Goal: Information Seeking & Learning: Learn about a topic

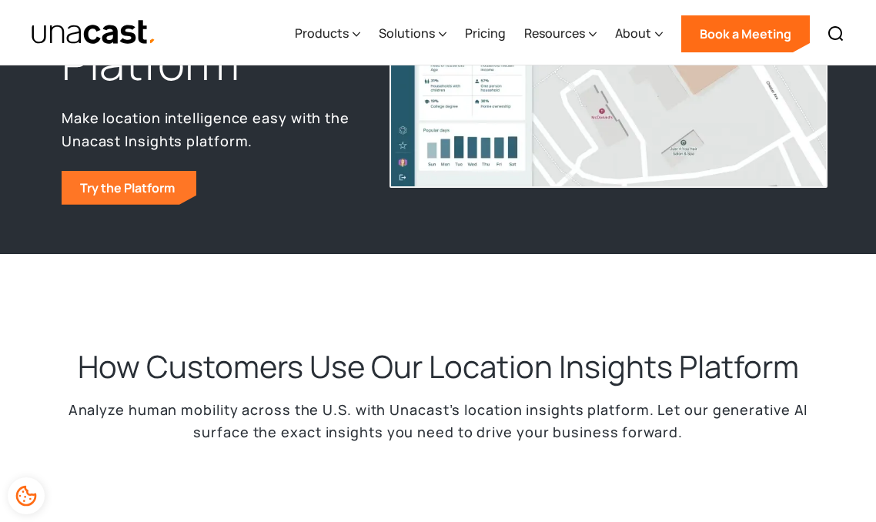
click at [125, 190] on link "Try the Platform" at bounding box center [129, 188] width 135 height 34
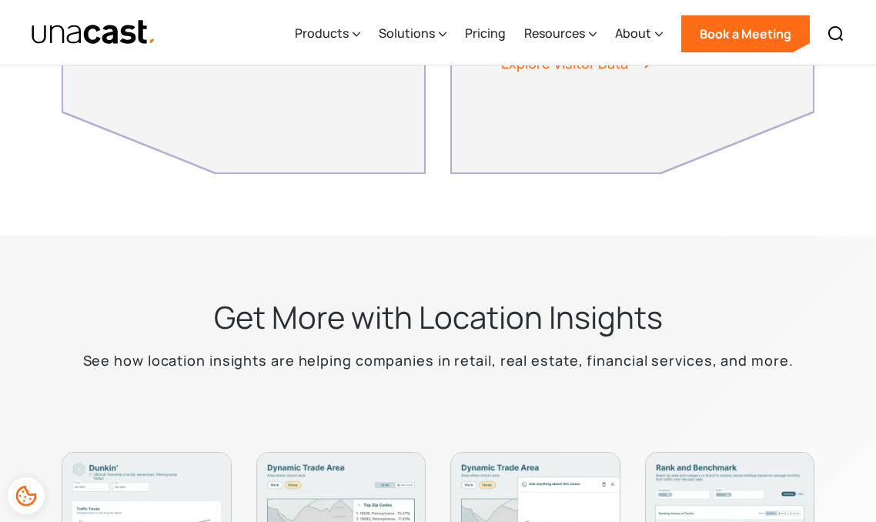
scroll to position [4863, 0]
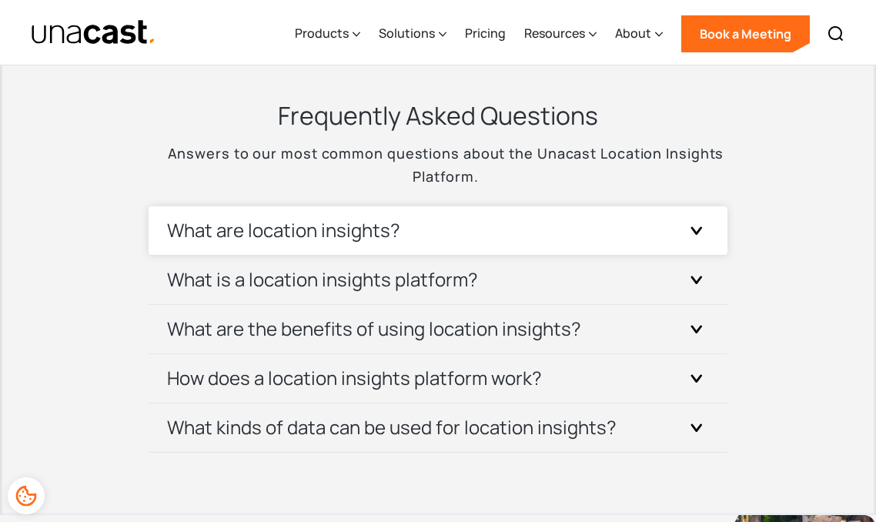
click at [219, 232] on h3 "What are location insights?" at bounding box center [283, 230] width 233 height 25
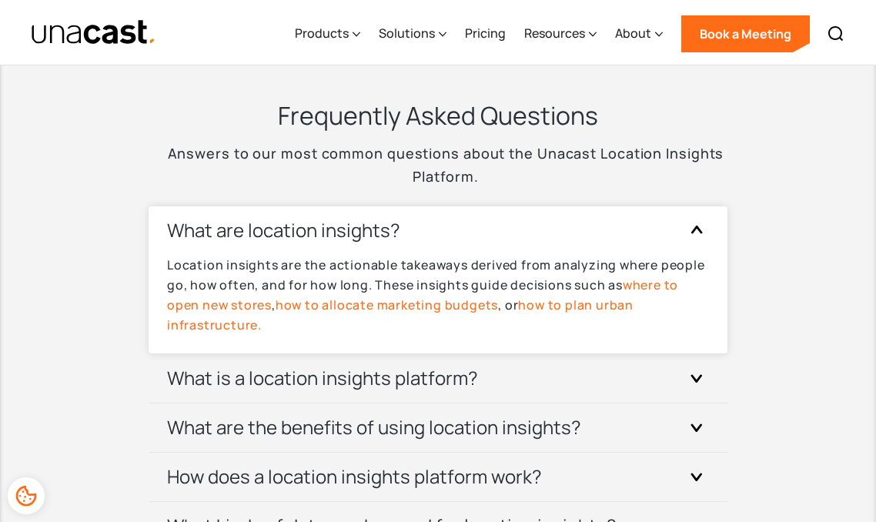
click at [219, 232] on h3 "What are location insights?" at bounding box center [283, 230] width 233 height 25
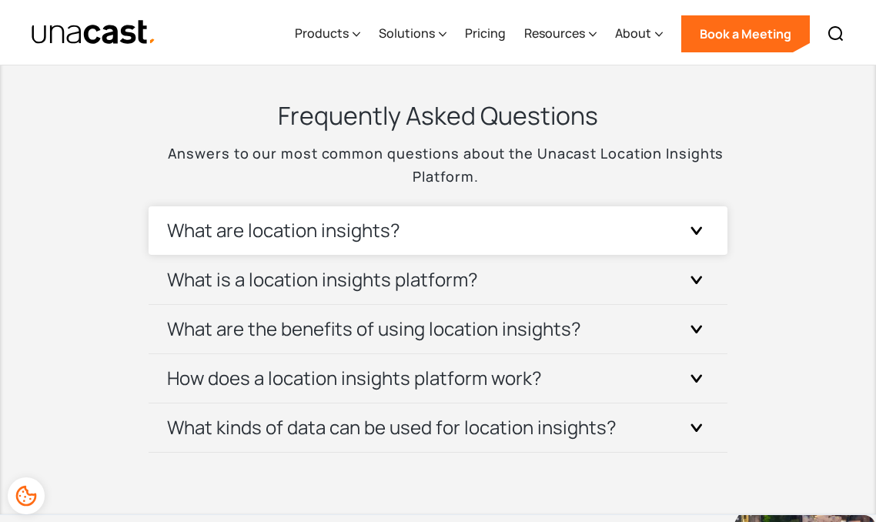
click at [238, 239] on h3 "What are location insights?" at bounding box center [283, 230] width 233 height 25
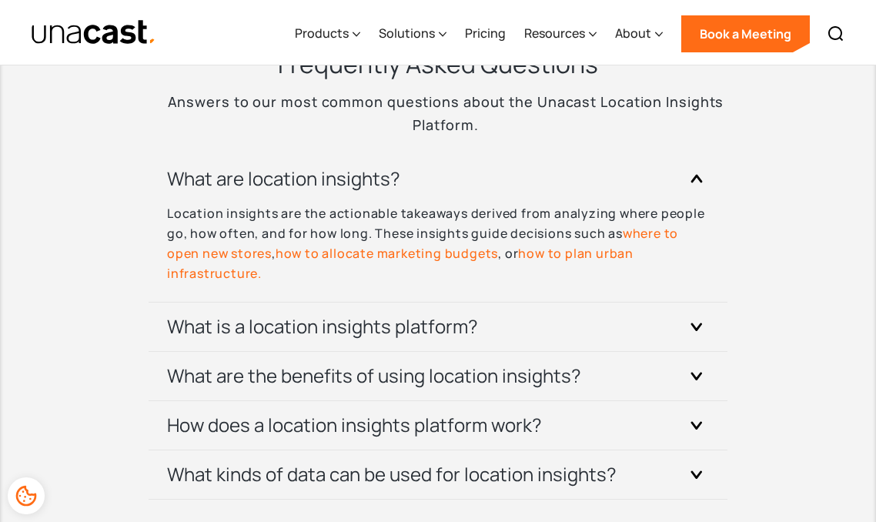
scroll to position [4943, 0]
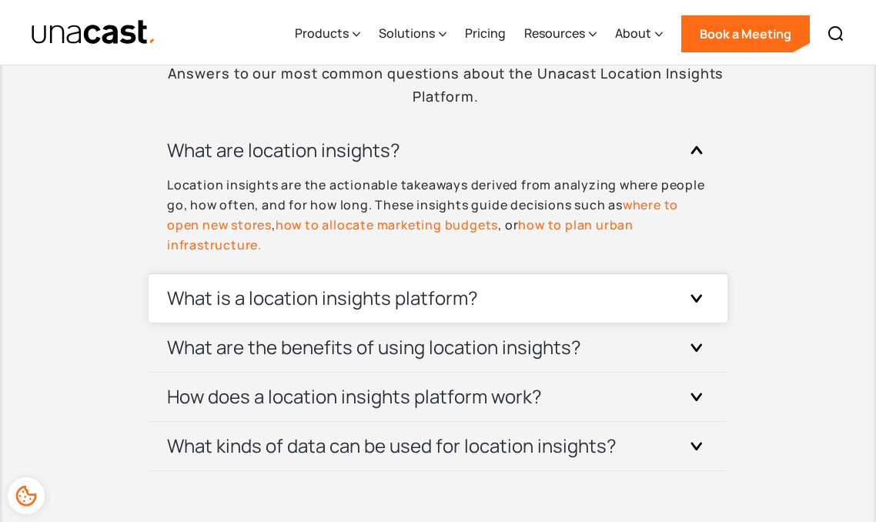
click at [191, 299] on h3 "What is a location insights platform?" at bounding box center [322, 298] width 311 height 25
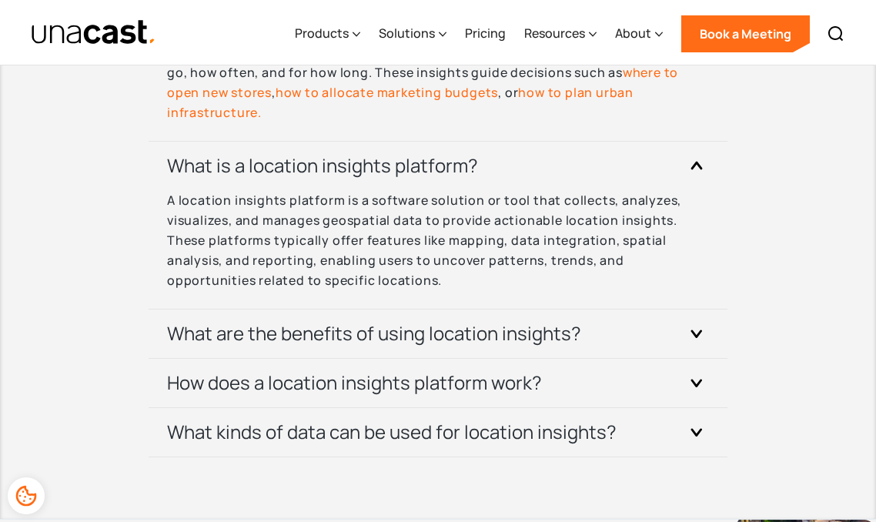
scroll to position [5087, 0]
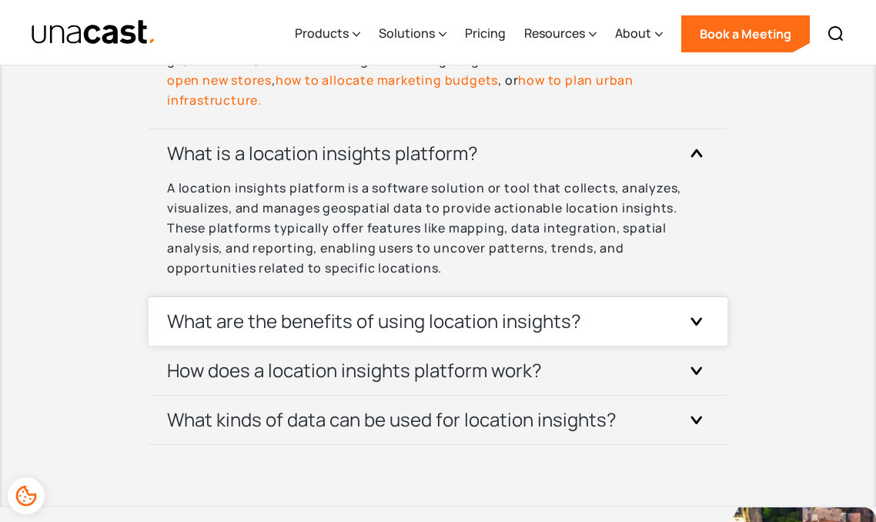
click at [211, 332] on h3 "What are the benefits of using location insights?" at bounding box center [374, 321] width 414 height 25
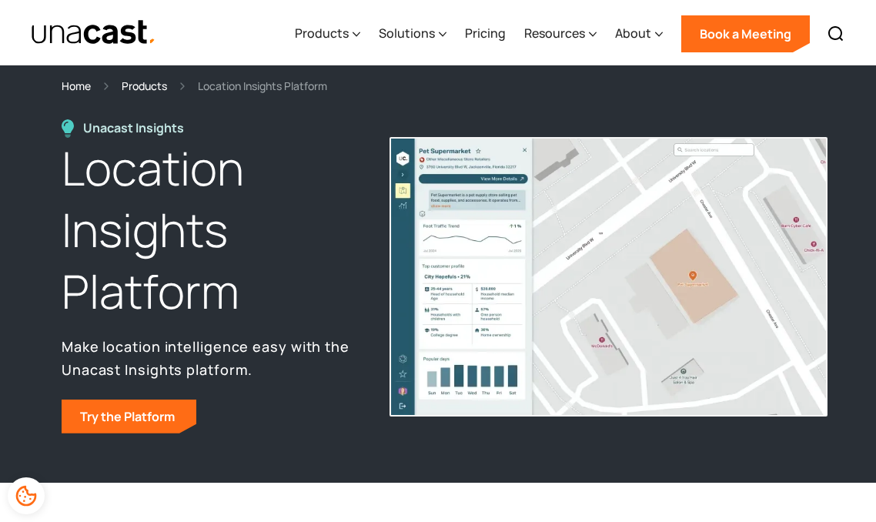
scroll to position [0, 0]
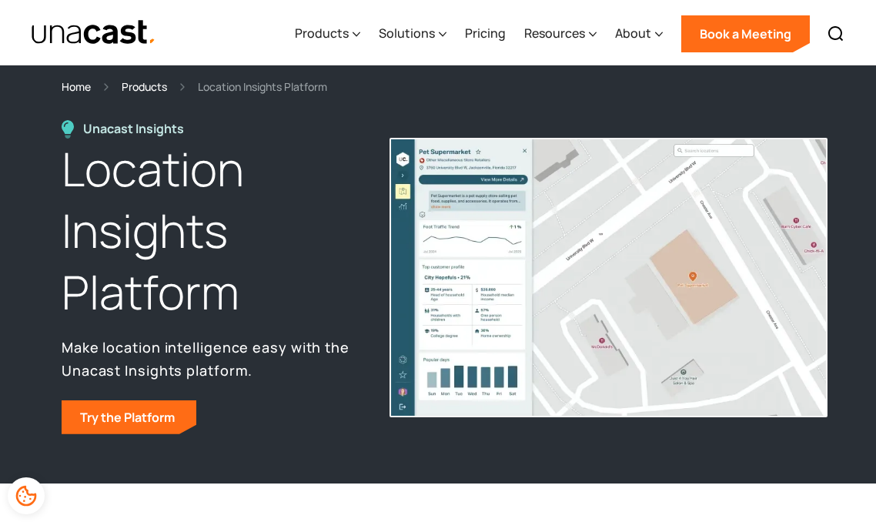
click at [149, 80] on div "Products" at bounding box center [144, 87] width 45 height 18
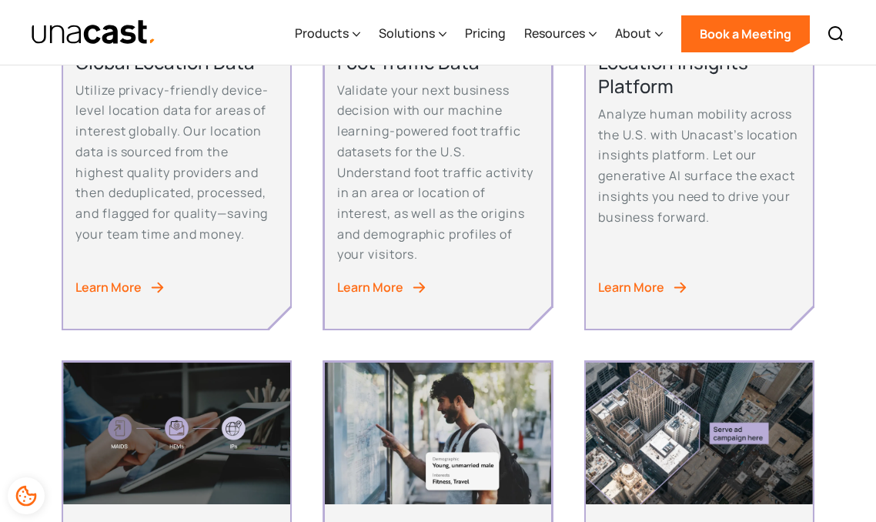
scroll to position [425, 0]
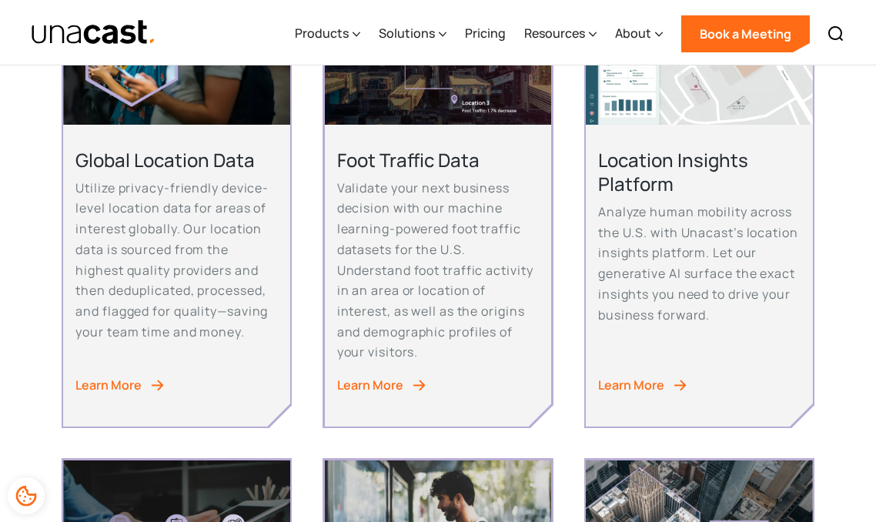
click at [656, 386] on div "Learn More" at bounding box center [631, 385] width 66 height 21
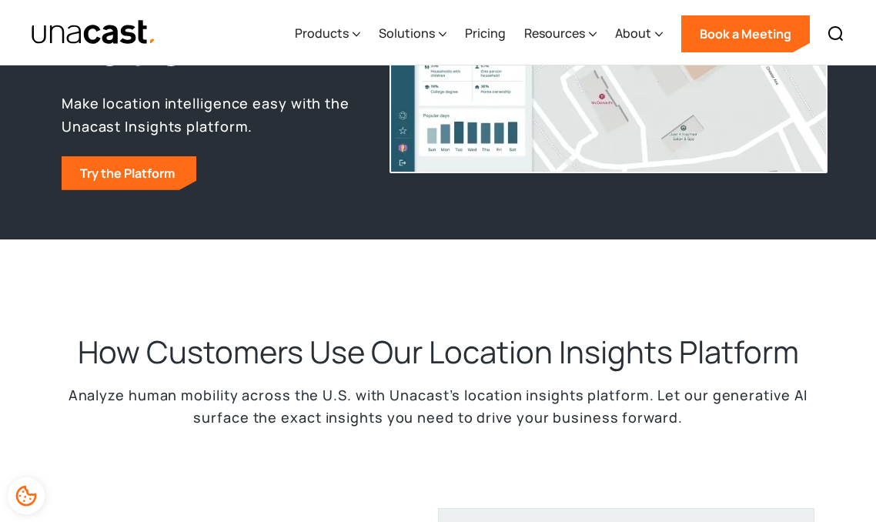
scroll to position [261, 0]
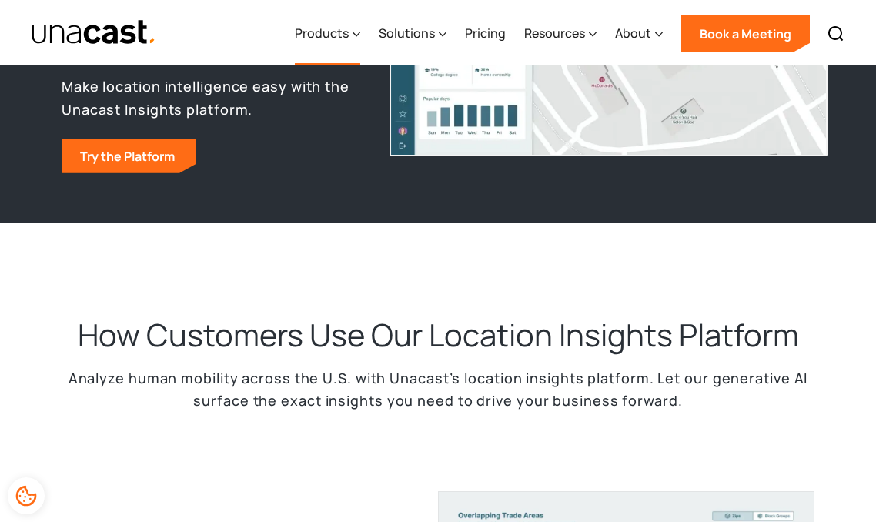
click at [344, 36] on div "Products" at bounding box center [322, 33] width 54 height 18
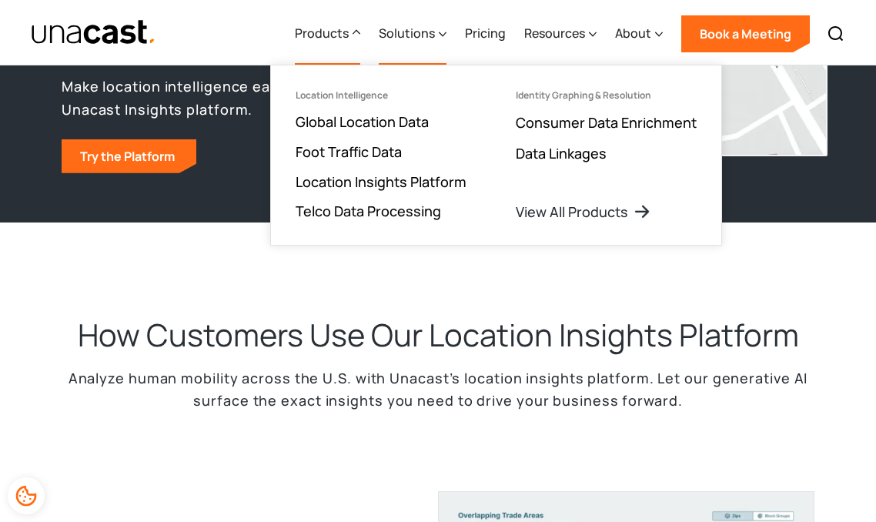
click at [419, 34] on div "Solutions" at bounding box center [407, 33] width 56 height 18
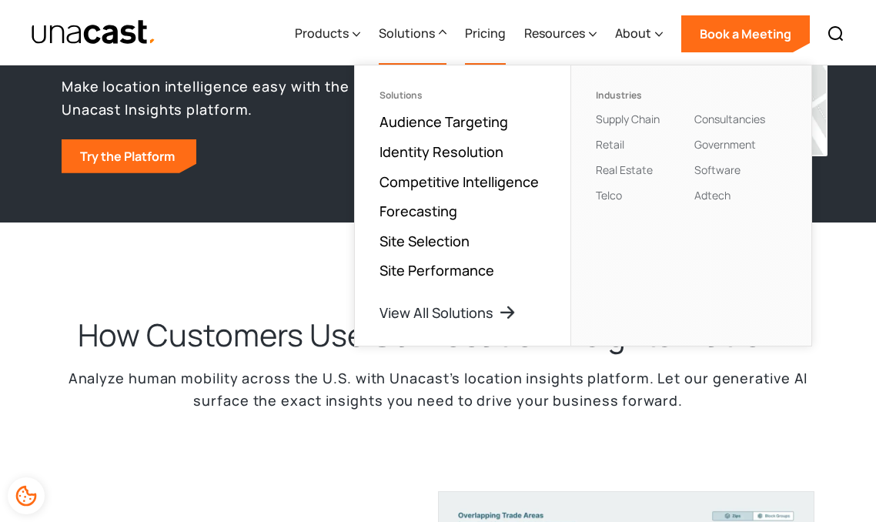
click at [473, 43] on link "Pricing" at bounding box center [485, 33] width 41 height 63
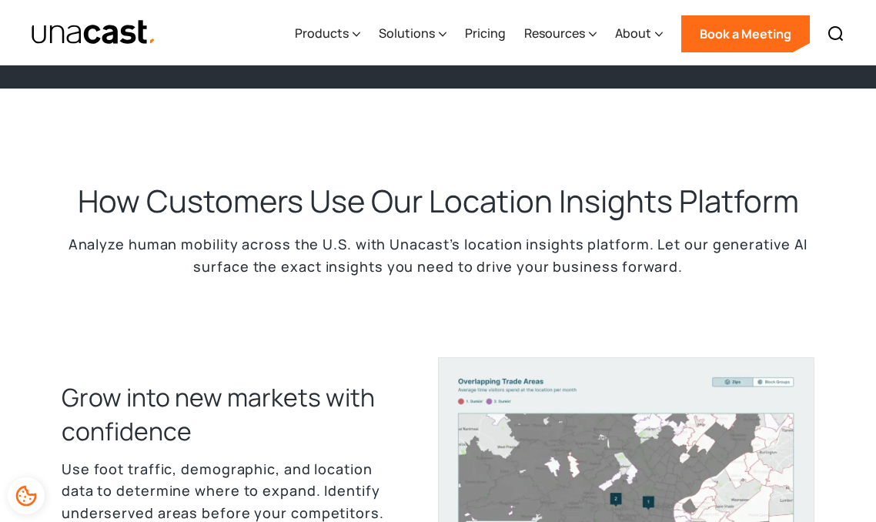
scroll to position [628, 0]
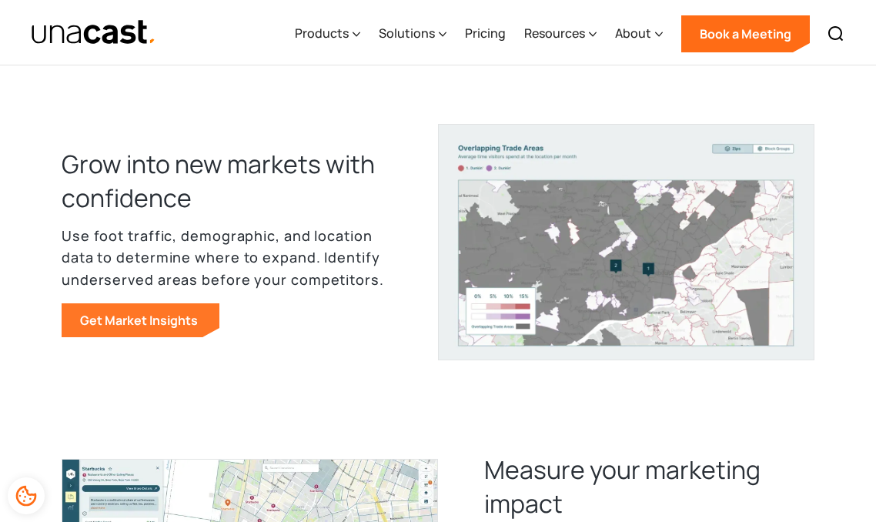
click at [129, 329] on link "Get Market Insights" at bounding box center [141, 320] width 158 height 34
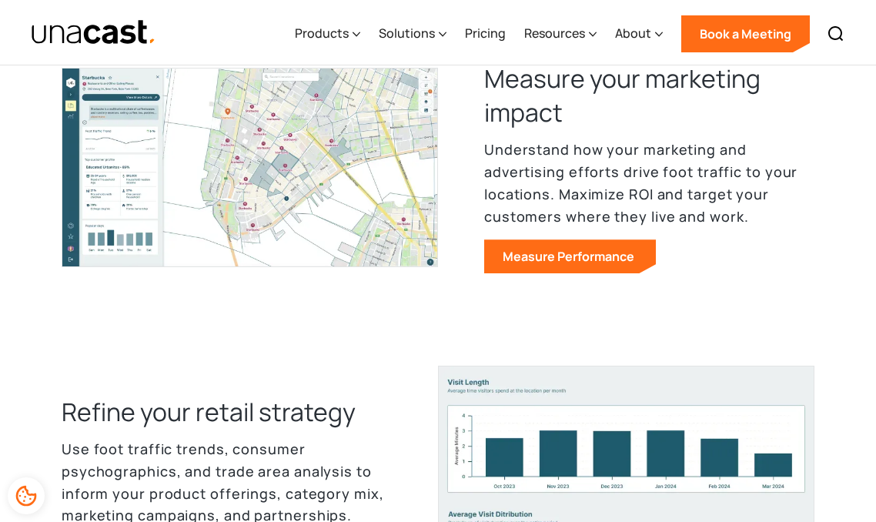
scroll to position [1014, 0]
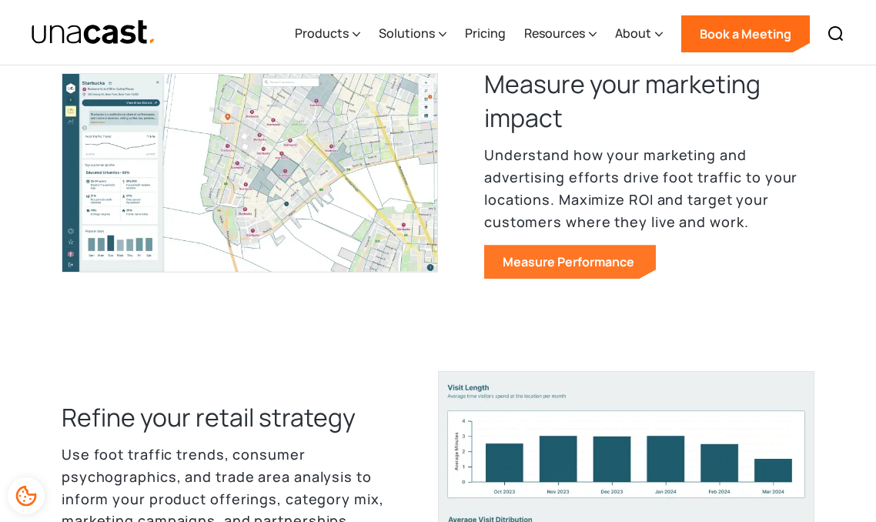
click at [596, 268] on link "Measure Performance" at bounding box center [570, 262] width 172 height 34
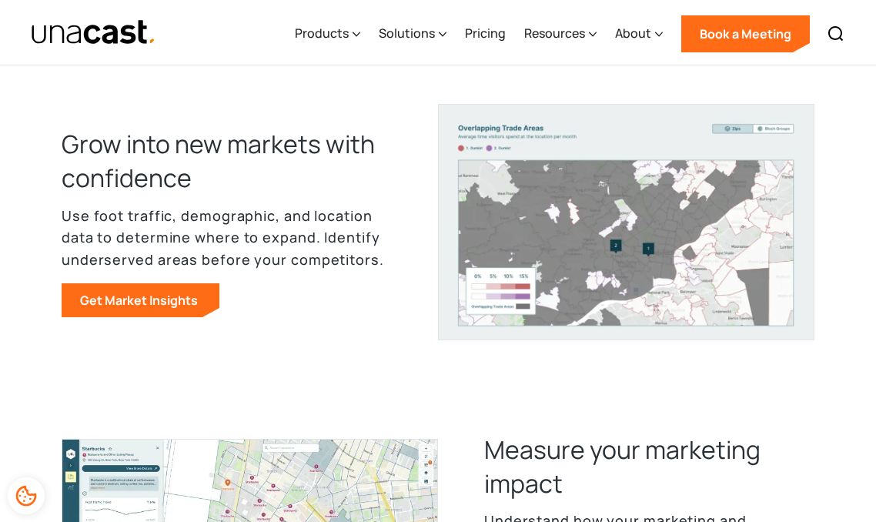
scroll to position [698, 0]
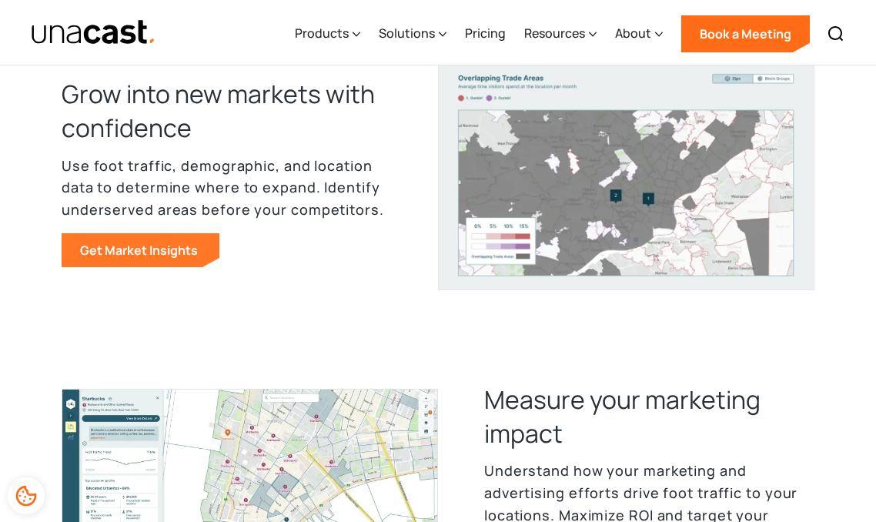
click at [179, 247] on link "Get Market Insights" at bounding box center [141, 250] width 158 height 34
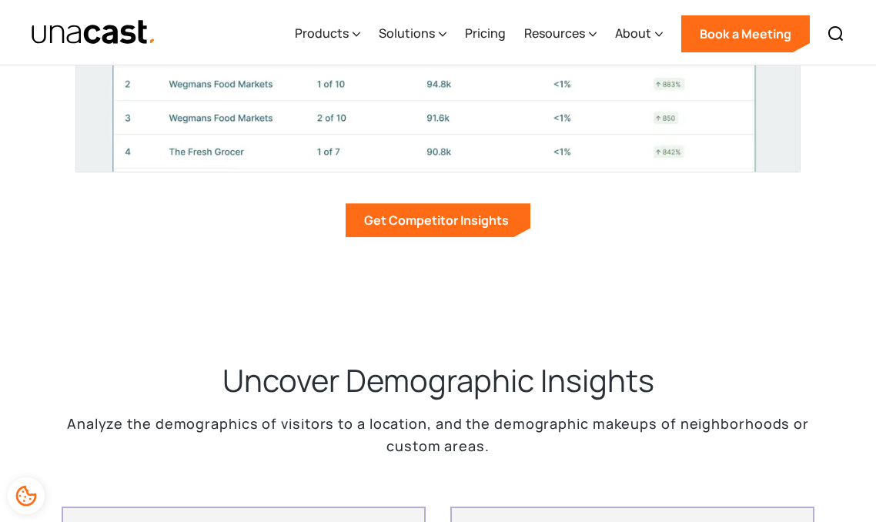
scroll to position [2621, 0]
